Goal: Information Seeking & Learning: Find specific page/section

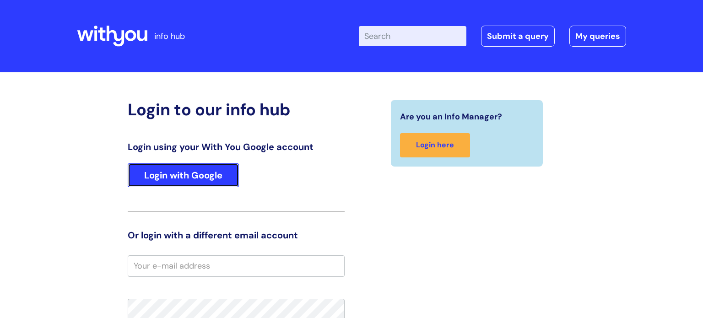
click at [200, 182] on link "Login with Google" at bounding box center [183, 175] width 111 height 24
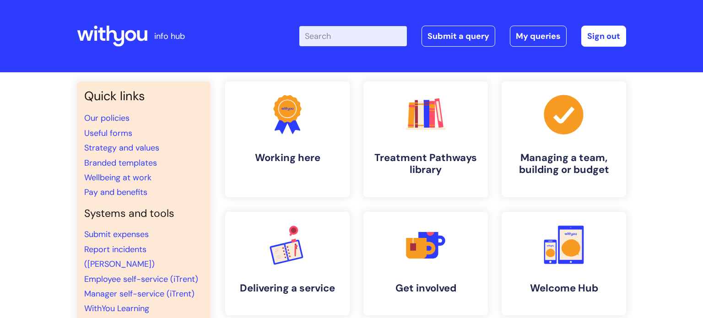
click at [378, 35] on input "Enter your search term here..." at bounding box center [353, 36] width 108 height 20
type input "vac"
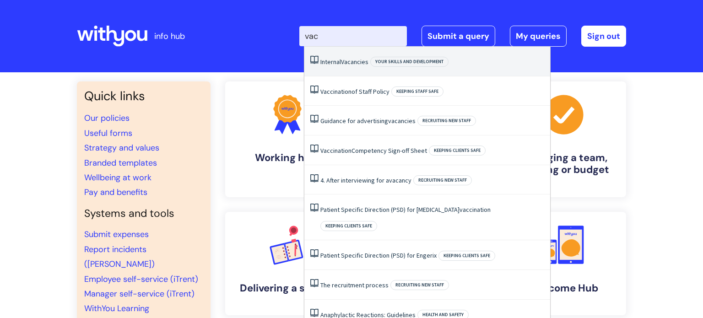
click at [366, 66] on li "Internal Vacancies Your skills and development" at bounding box center [427, 62] width 246 height 30
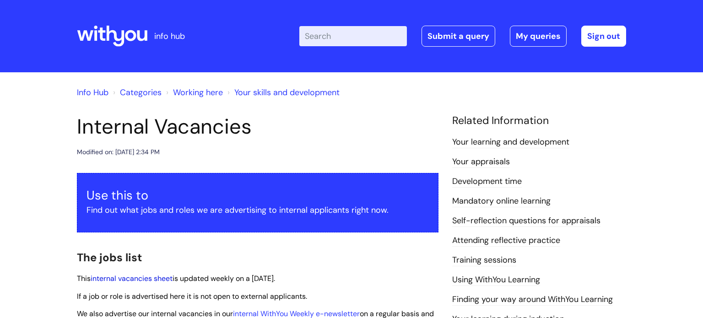
click at [146, 278] on link "internal vacancies sheet" at bounding box center [132, 279] width 82 height 10
